Goal: Task Accomplishment & Management: Manage account settings

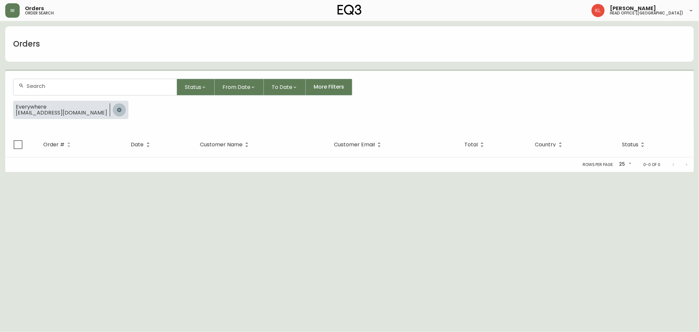
drag, startPoint x: 101, startPoint y: 110, endPoint x: 91, endPoint y: 85, distance: 26.9
click at [117, 110] on icon "button" at bounding box center [119, 109] width 4 height 4
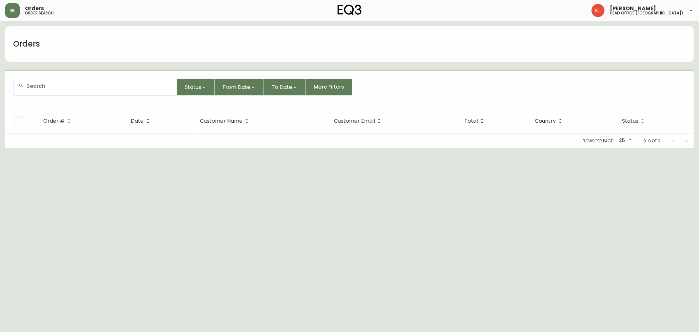
click at [87, 79] on div at bounding box center [94, 87] width 163 height 16
paste input "4134429"
type input "4134429"
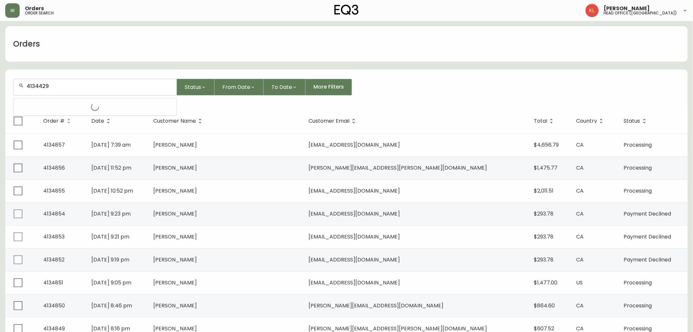
click at [80, 87] on input "4134429" at bounding box center [99, 86] width 145 height 6
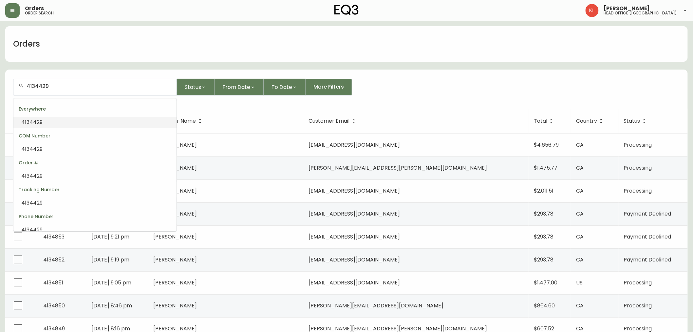
drag, startPoint x: 78, startPoint y: 123, endPoint x: 84, endPoint y: 120, distance: 7.2
click at [77, 124] on li "4134429" at bounding box center [94, 122] width 163 height 11
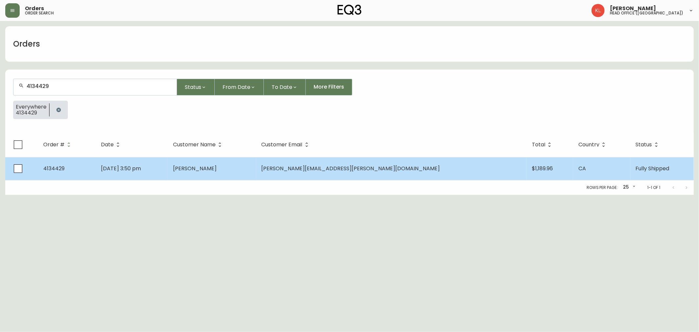
click at [336, 165] on span "[PERSON_NAME][EMAIL_ADDRESS][PERSON_NAME][DOMAIN_NAME]" at bounding box center [351, 169] width 179 height 8
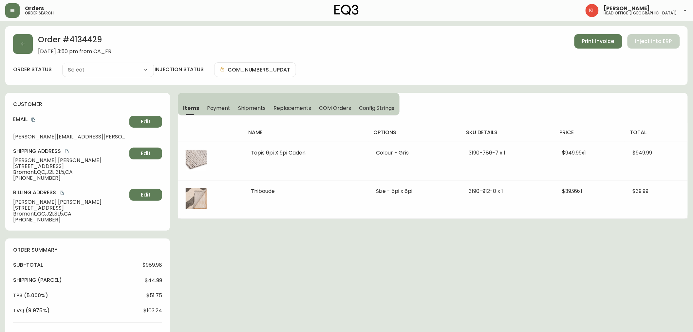
type input "Fully Shipped"
select select "FULLY_SHIPPED"
click at [3, 29] on main "Order # 4134429 [DATE] 3:50 pm from CA_FR Print Invoice Inject into ERP order s…" at bounding box center [346, 330] width 693 height 618
click at [22, 47] on button "button" at bounding box center [23, 44] width 20 height 20
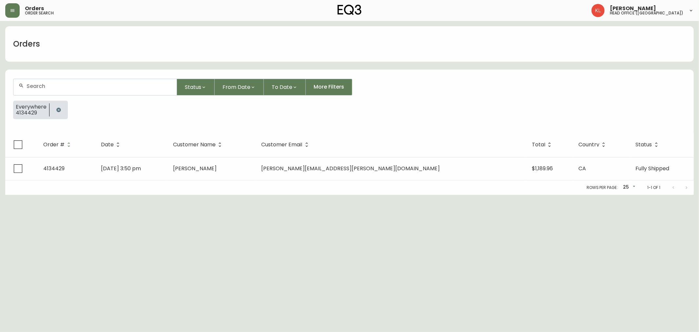
click at [53, 107] on button "button" at bounding box center [58, 109] width 13 height 13
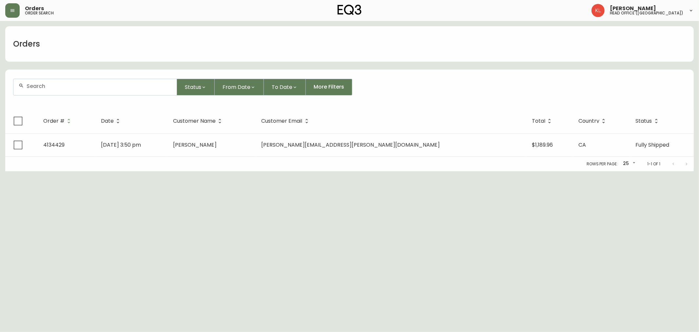
click at [69, 89] on input "text" at bounding box center [99, 86] width 145 height 6
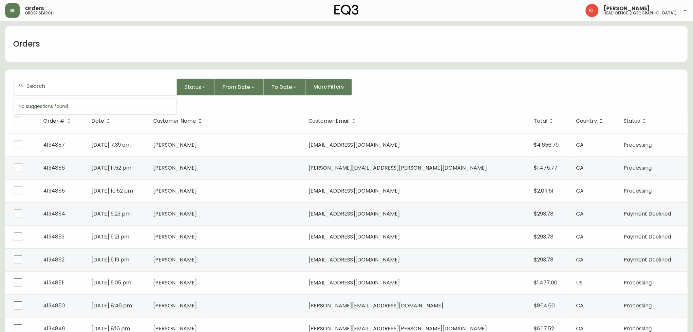
paste input "[EMAIL_ADDRESS][DOMAIN_NAME]"
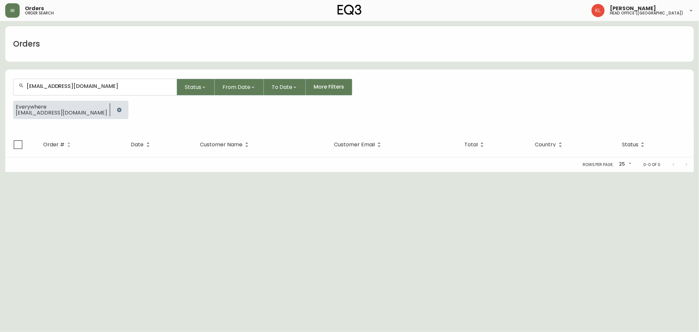
drag, startPoint x: 148, startPoint y: 86, endPoint x: 0, endPoint y: 60, distance: 150.1
click at [0, 64] on main "Orders [EMAIL_ADDRESS][DOMAIN_NAME] Status From Date To Date More Filters Every…" at bounding box center [349, 96] width 699 height 151
paste input "4122863"
type input "4122863"
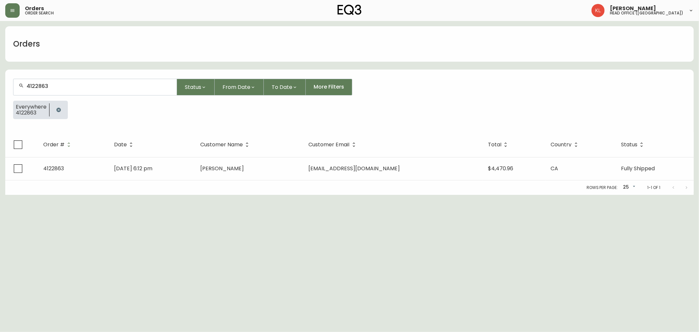
type input "4122863"
click at [545, 180] on div "Rows per page: 25 25 1-1 of 1" at bounding box center [349, 187] width 689 height 14
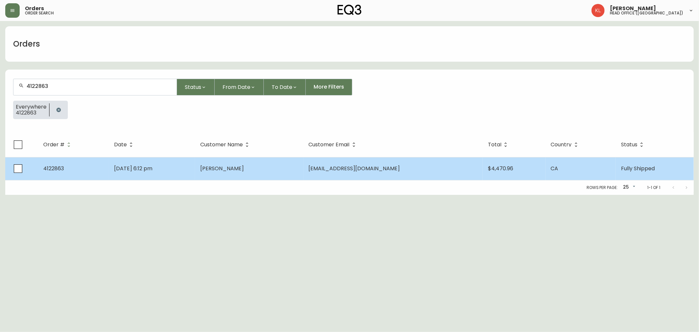
click at [515, 161] on td "$4,470.96" at bounding box center [514, 168] width 63 height 23
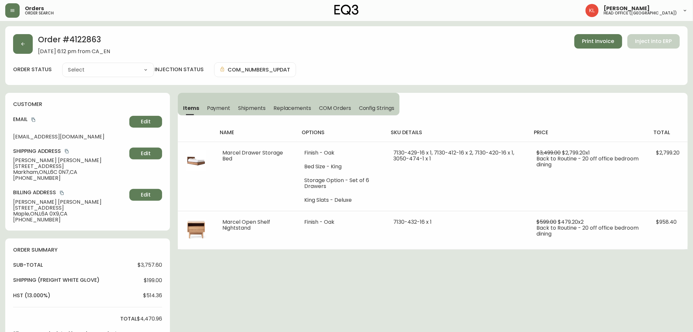
type input "Fully Shipped"
select select "FULLY_SHIPPED"
click at [16, 35] on button "button" at bounding box center [23, 44] width 20 height 20
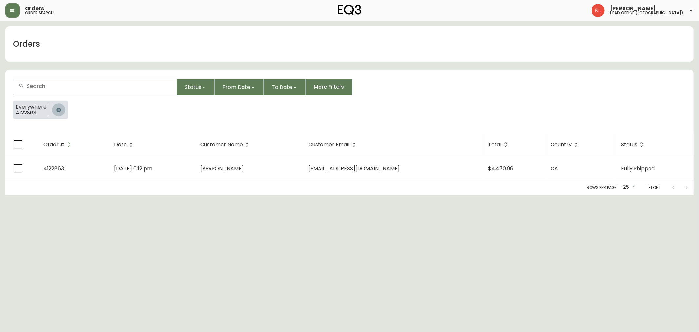
drag, startPoint x: 57, startPoint y: 112, endPoint x: 72, endPoint y: 84, distance: 32.6
click at [57, 112] on button "button" at bounding box center [58, 109] width 13 height 13
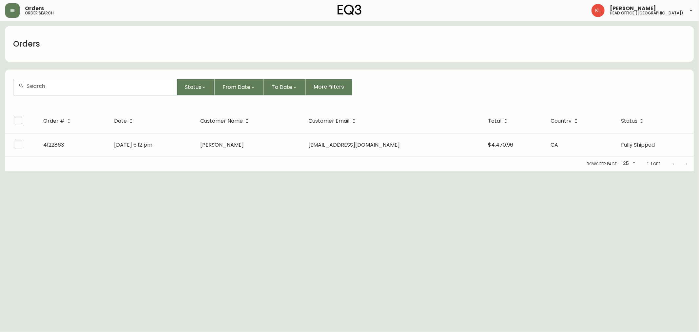
click at [72, 83] on input "text" at bounding box center [99, 86] width 145 height 6
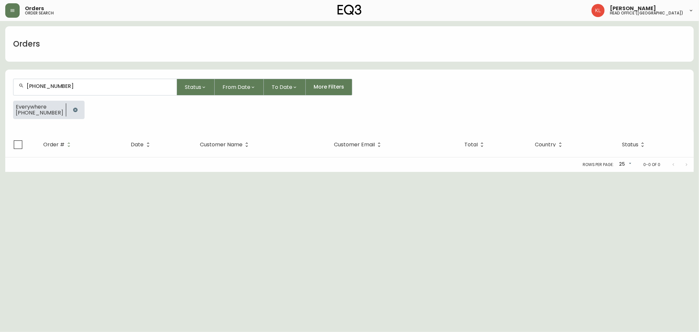
drag, startPoint x: 83, startPoint y: 89, endPoint x: 0, endPoint y: 68, distance: 85.5
click at [0, 69] on main "Orders [PHONE_NUMBER] Status From Date To Date More Filters Everywhere [PHONE_N…" at bounding box center [349, 96] width 699 height 151
drag, startPoint x: 0, startPoint y: 82, endPoint x: 14, endPoint y: 73, distance: 17.0
click at [0, 79] on main "Orders [PHONE_NUMBER] Status From Date To Date More Filters Everywhere [PHONE_N…" at bounding box center [349, 96] width 699 height 151
paste input "[EMAIL_ADDRESS][DOMAIN_NAME]"
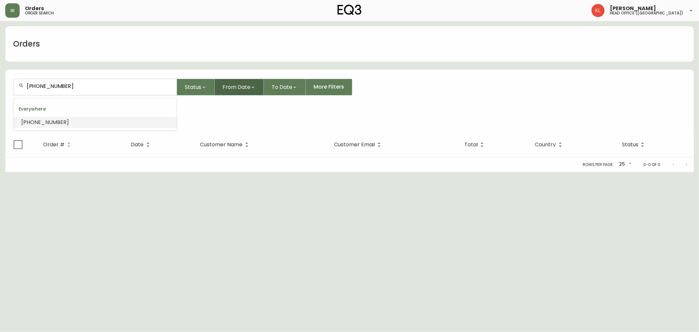
type input "[EMAIL_ADDRESS][DOMAIN_NAME]"
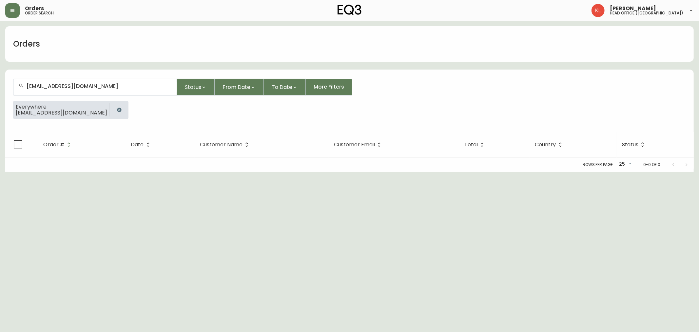
drag, startPoint x: 251, startPoint y: 37, endPoint x: 71, endPoint y: 6, distance: 183.4
click at [251, 37] on div "Orders" at bounding box center [349, 43] width 689 height 35
drag, startPoint x: 45, startPoint y: 84, endPoint x: 0, endPoint y: 75, distance: 45.4
click at [0, 79] on main "Orders [EMAIL_ADDRESS][DOMAIN_NAME] Status From Date To Date More Filters Every…" at bounding box center [349, 96] width 699 height 151
paste input "4134619"
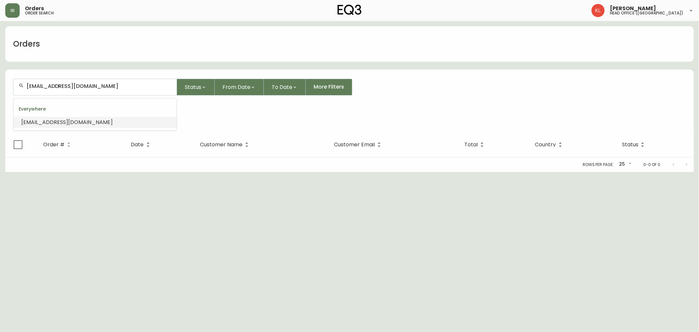
type input "4134619"
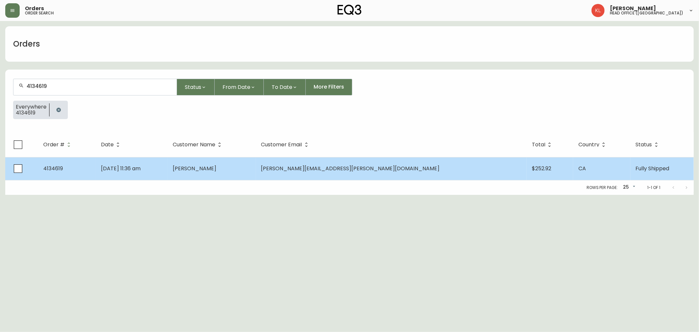
type input "4134619"
click at [167, 174] on td "[DATE] 11:36 am" at bounding box center [132, 168] width 72 height 23
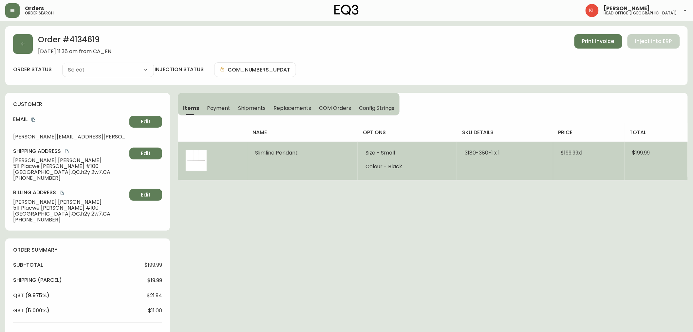
type input "Fully Shipped"
select select "FULLY_SHIPPED"
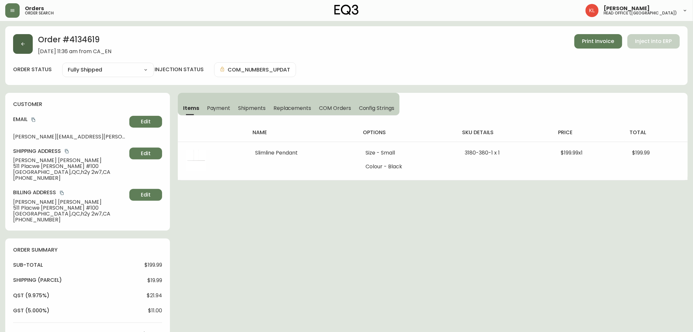
click at [21, 38] on button "button" at bounding box center [23, 44] width 20 height 20
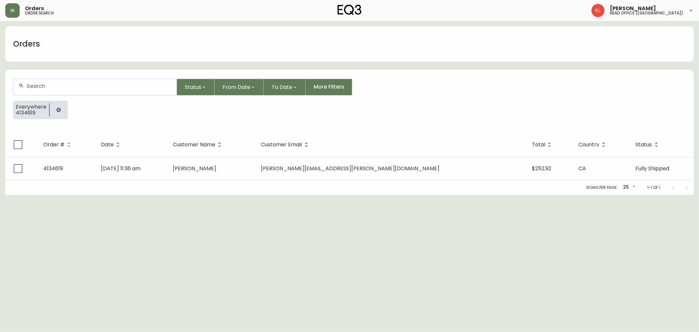
click at [58, 108] on button "button" at bounding box center [58, 109] width 13 height 13
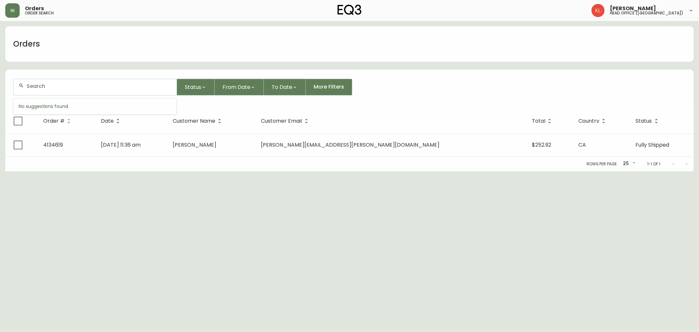
click at [66, 84] on input "text" at bounding box center [99, 86] width 145 height 6
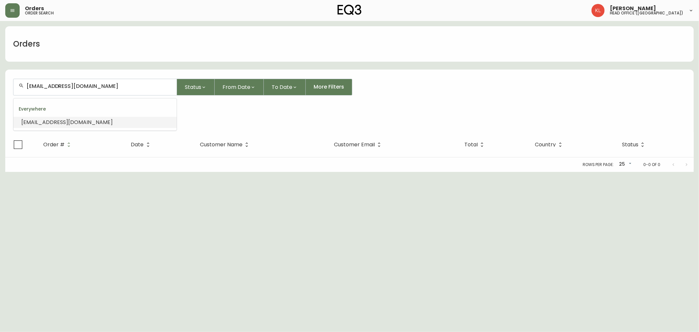
drag, startPoint x: 144, startPoint y: 86, endPoint x: 0, endPoint y: 71, distance: 145.0
click at [0, 71] on main "Orders [EMAIL_ADDRESS][DOMAIN_NAME] Status From Date To Date More Filters Every…" at bounding box center [349, 96] width 699 height 151
paste input "[PERSON_NAME][EMAIL_ADDRESS][PERSON_NAME]"
type input "[PERSON_NAME][EMAIL_ADDRESS][PERSON_NAME][DOMAIN_NAME]"
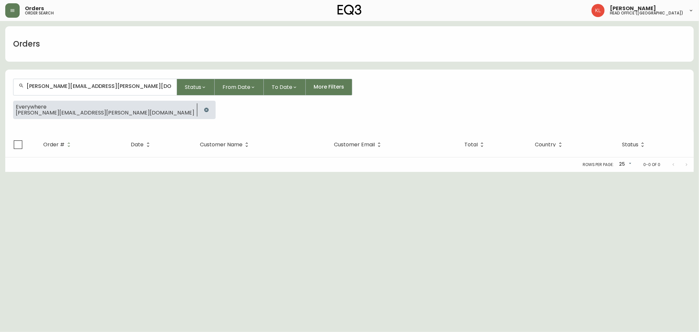
type input "[PERSON_NAME][EMAIL_ADDRESS][PERSON_NAME][DOMAIN_NAME]"
click at [204, 110] on icon "button" at bounding box center [206, 109] width 5 height 5
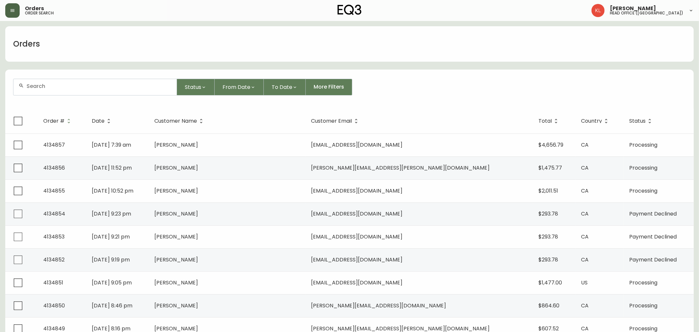
click at [14, 11] on icon "button" at bounding box center [12, 10] width 5 height 5
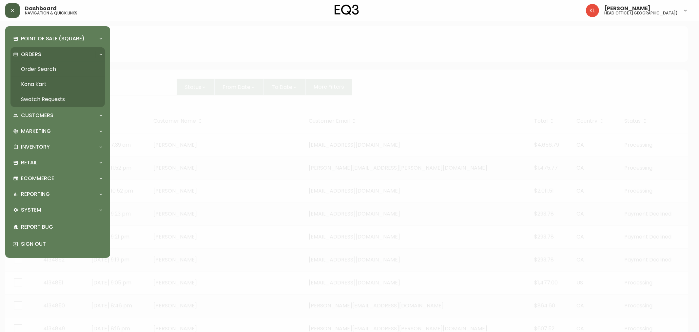
click at [59, 91] on link "Kona Kart" at bounding box center [57, 84] width 94 height 15
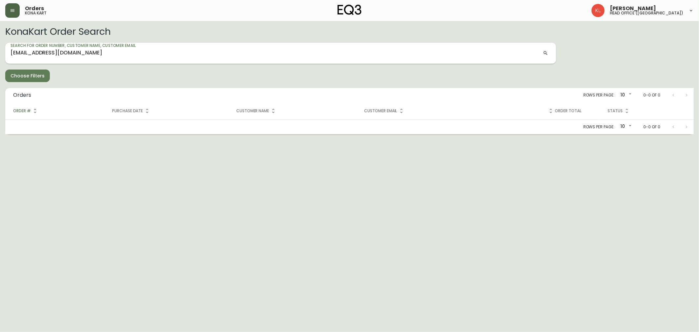
type input "[EMAIL_ADDRESS][DOMAIN_NAME]"
click at [81, 58] on input "[EMAIL_ADDRESS][DOMAIN_NAME]" at bounding box center [276, 53] width 533 height 10
click at [15, 6] on button "button" at bounding box center [12, 10] width 14 height 14
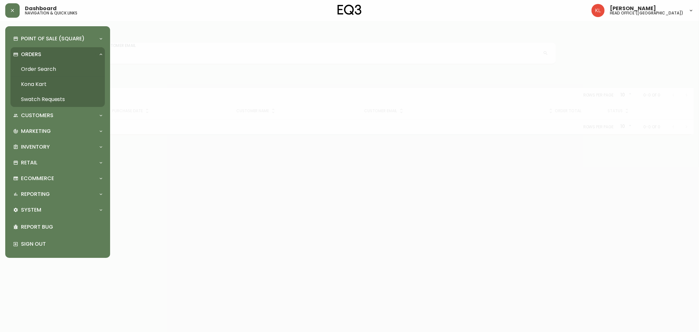
click at [62, 100] on link "Swatch Requests" at bounding box center [57, 99] width 94 height 15
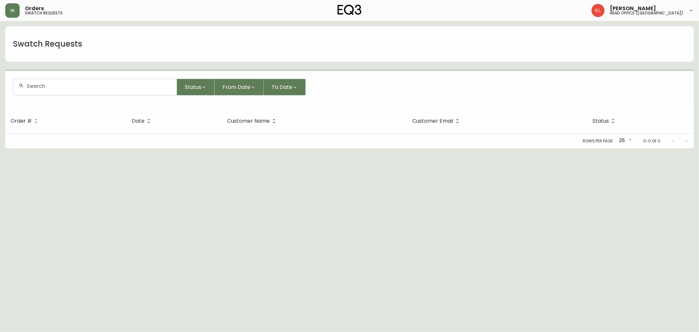
click at [54, 80] on div at bounding box center [94, 86] width 163 height 14
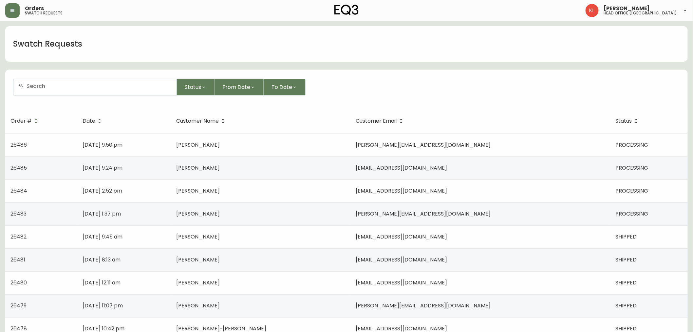
paste input "[EMAIL_ADDRESS][DOMAIN_NAME]"
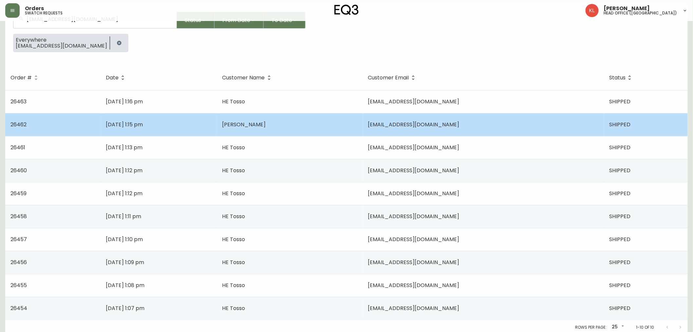
scroll to position [69, 0]
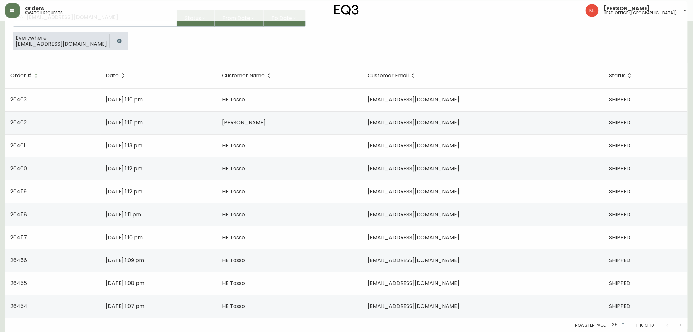
type input "[EMAIL_ADDRESS][DOMAIN_NAME]"
click at [613, 323] on body "Orders swatch requests [PERSON_NAME] head office ([GEOGRAPHIC_DATA]) Swatch Req…" at bounding box center [346, 131] width 693 height 401
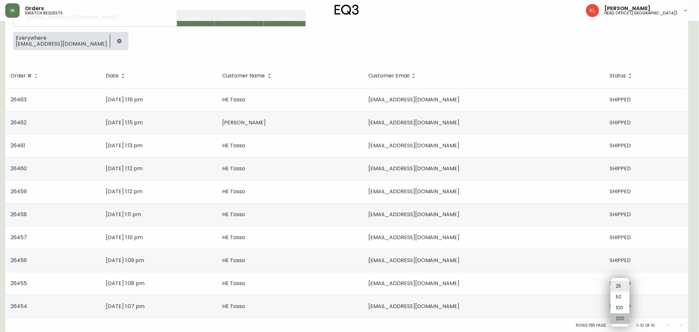
click at [619, 320] on li "200" at bounding box center [620, 318] width 19 height 11
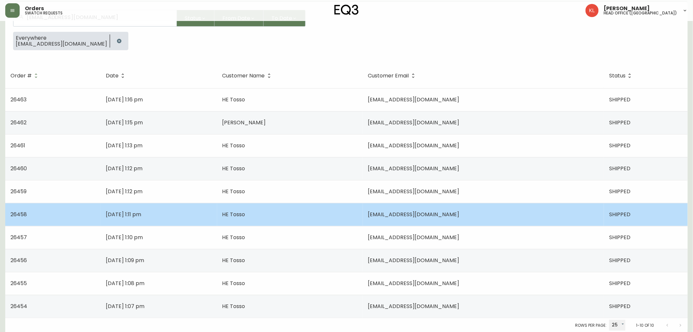
type input "200"
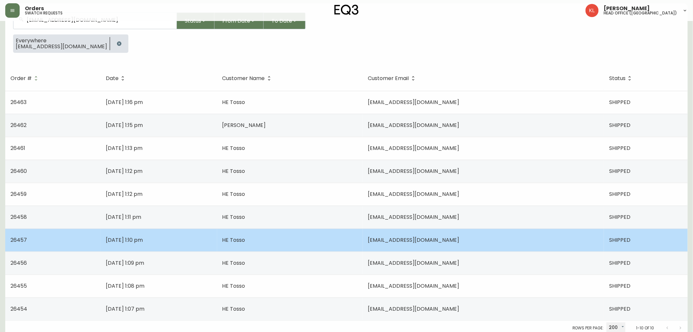
scroll to position [69, 0]
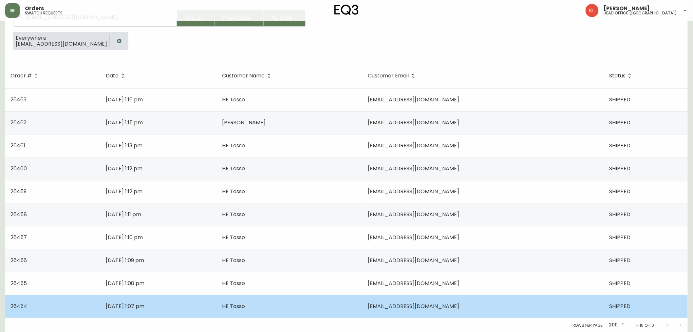
click at [363, 305] on td "HE Tosso" at bounding box center [290, 306] width 146 height 23
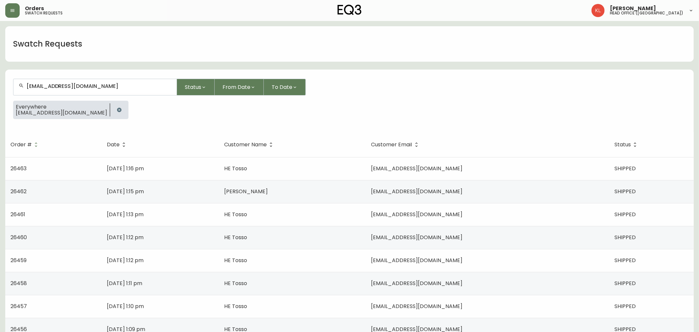
select select "SHIPPED"
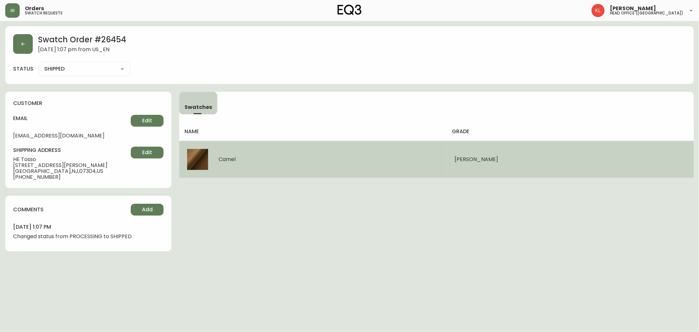
click at [375, 158] on div "Camel" at bounding box center [313, 159] width 252 height 21
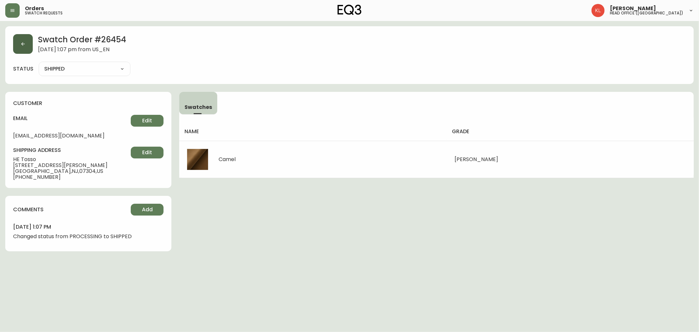
click at [20, 40] on button "button" at bounding box center [23, 44] width 20 height 20
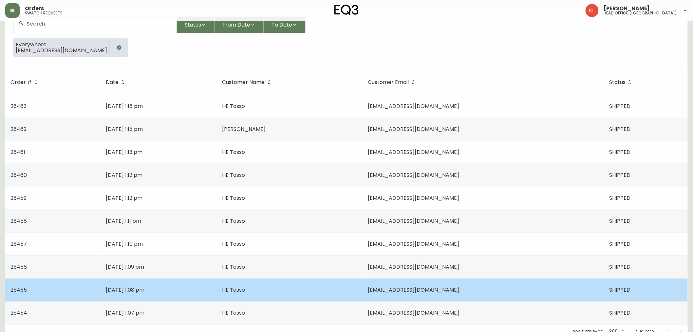
scroll to position [69, 0]
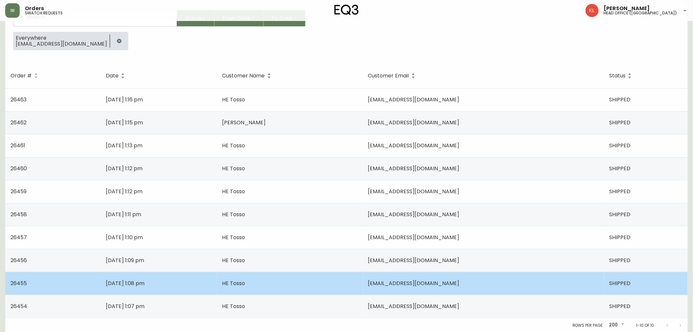
click at [182, 283] on td "[DATE] 1:08 pm" at bounding box center [159, 283] width 116 height 23
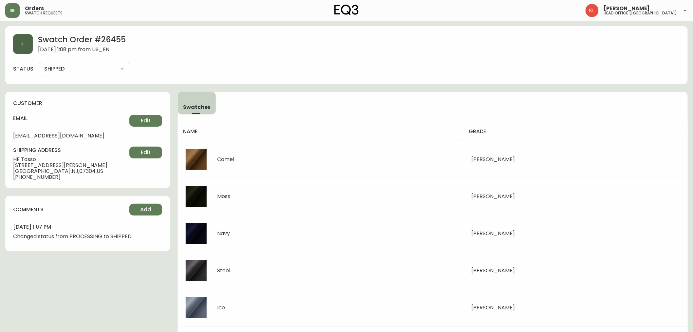
click at [24, 44] on icon "button" at bounding box center [23, 44] width 4 height 4
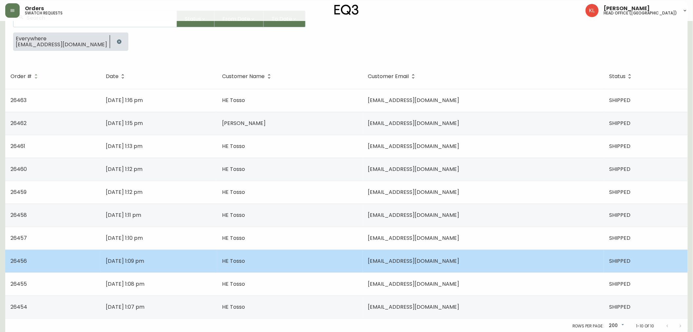
scroll to position [69, 0]
click at [186, 260] on td "[DATE] 1:09 pm" at bounding box center [159, 260] width 116 height 23
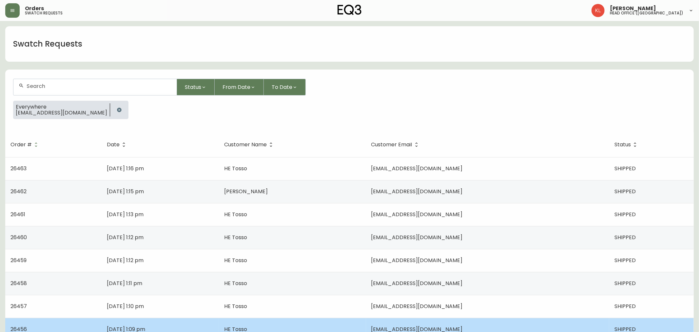
select select "SHIPPED"
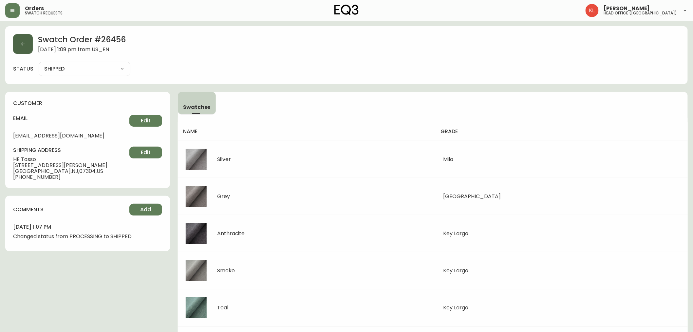
click at [27, 51] on button "button" at bounding box center [23, 44] width 20 height 20
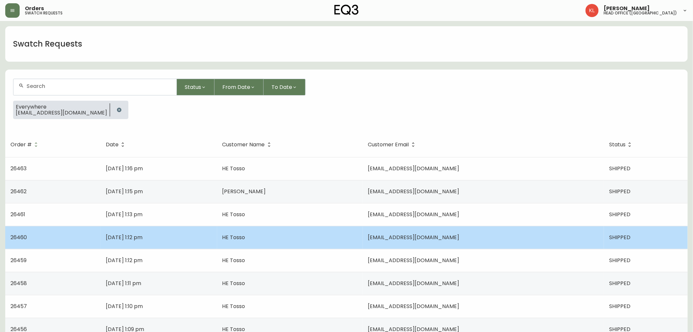
click at [139, 244] on td "[DATE] 1:12 pm" at bounding box center [159, 237] width 116 height 23
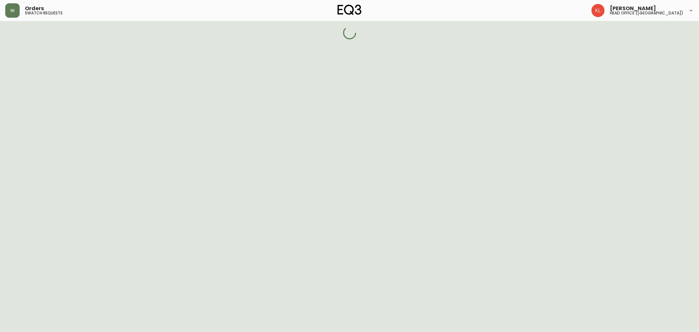
select select "SHIPPED"
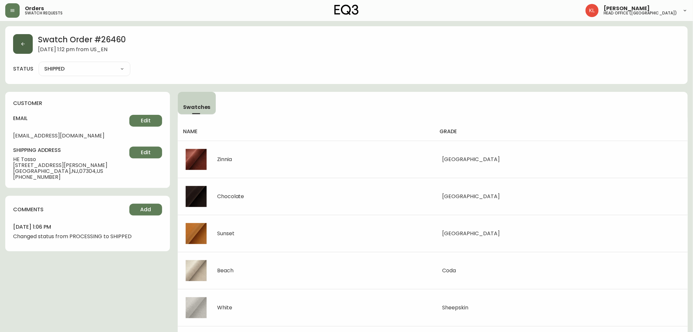
click at [17, 42] on button "button" at bounding box center [23, 44] width 20 height 20
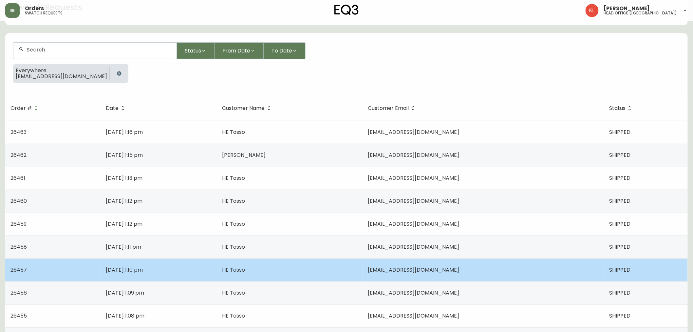
scroll to position [69, 0]
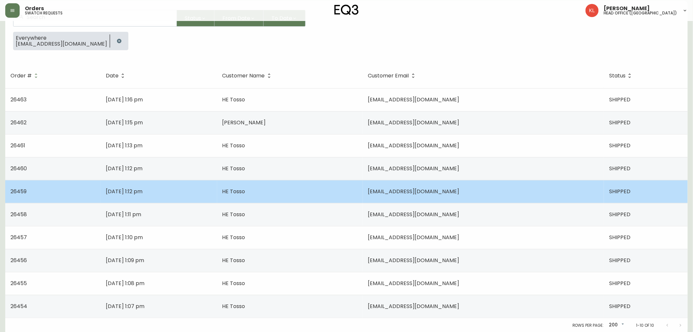
click at [201, 194] on td "[DATE] 1:12 pm" at bounding box center [159, 191] width 116 height 23
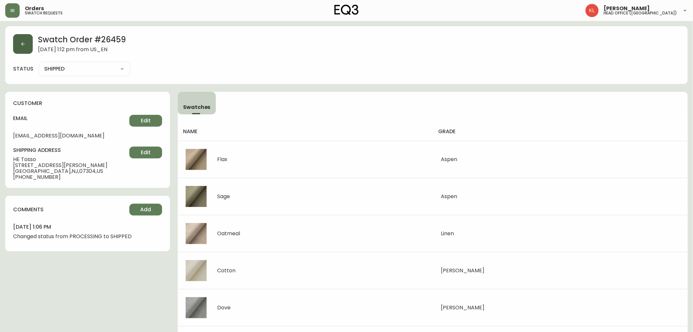
click at [25, 44] on icon "button" at bounding box center [22, 43] width 5 height 5
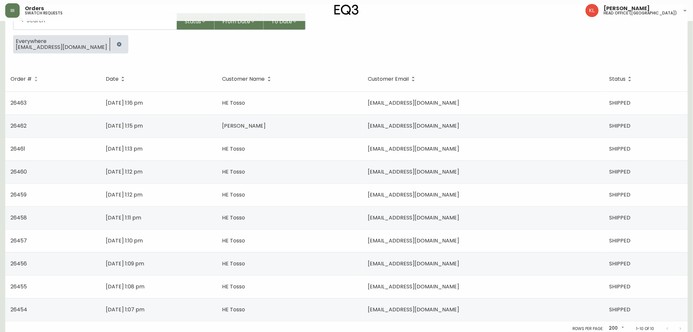
scroll to position [69, 0]
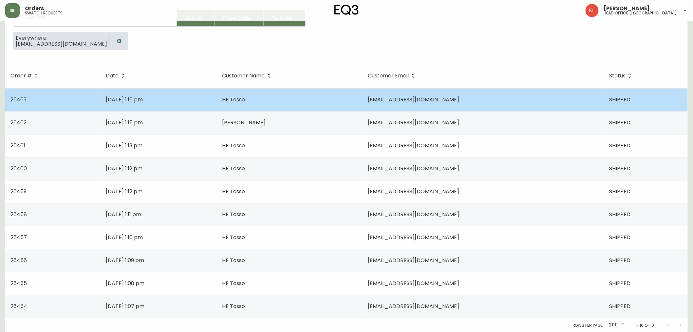
click at [474, 90] on td "[EMAIL_ADDRESS][DOMAIN_NAME]" at bounding box center [484, 99] width 242 height 23
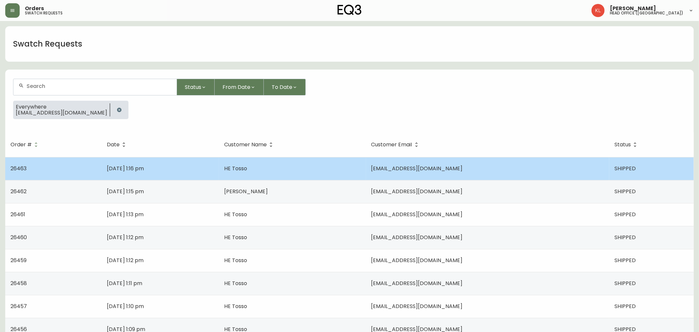
select select "SHIPPED"
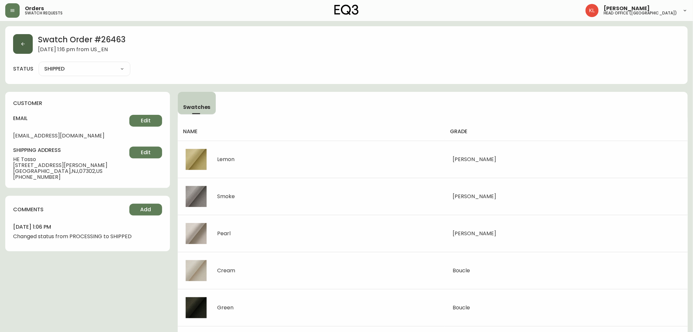
click at [21, 47] on button "button" at bounding box center [23, 44] width 20 height 20
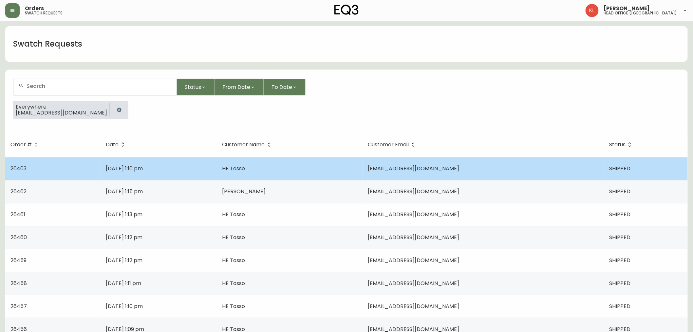
scroll to position [36, 0]
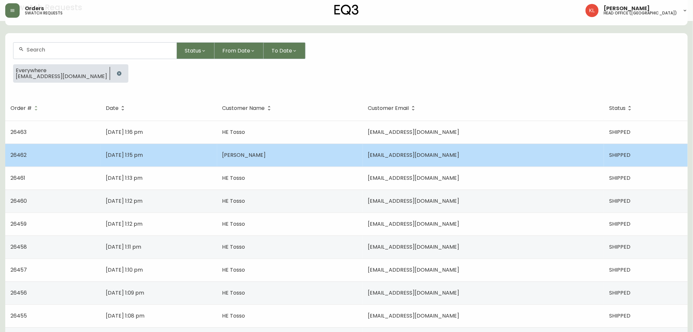
click at [196, 151] on td "[DATE] 1:15 pm" at bounding box center [159, 155] width 116 height 23
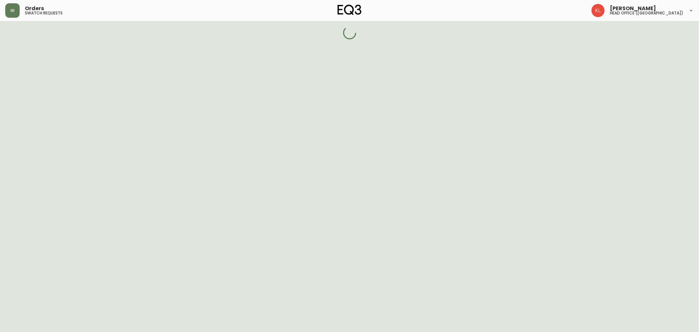
select select "SHIPPED"
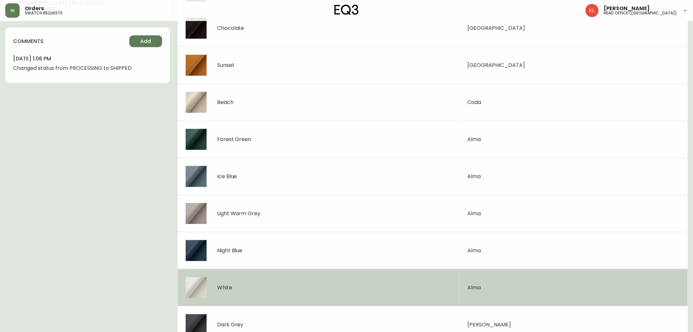
scroll to position [179, 0]
